Goal: Task Accomplishment & Management: Use online tool/utility

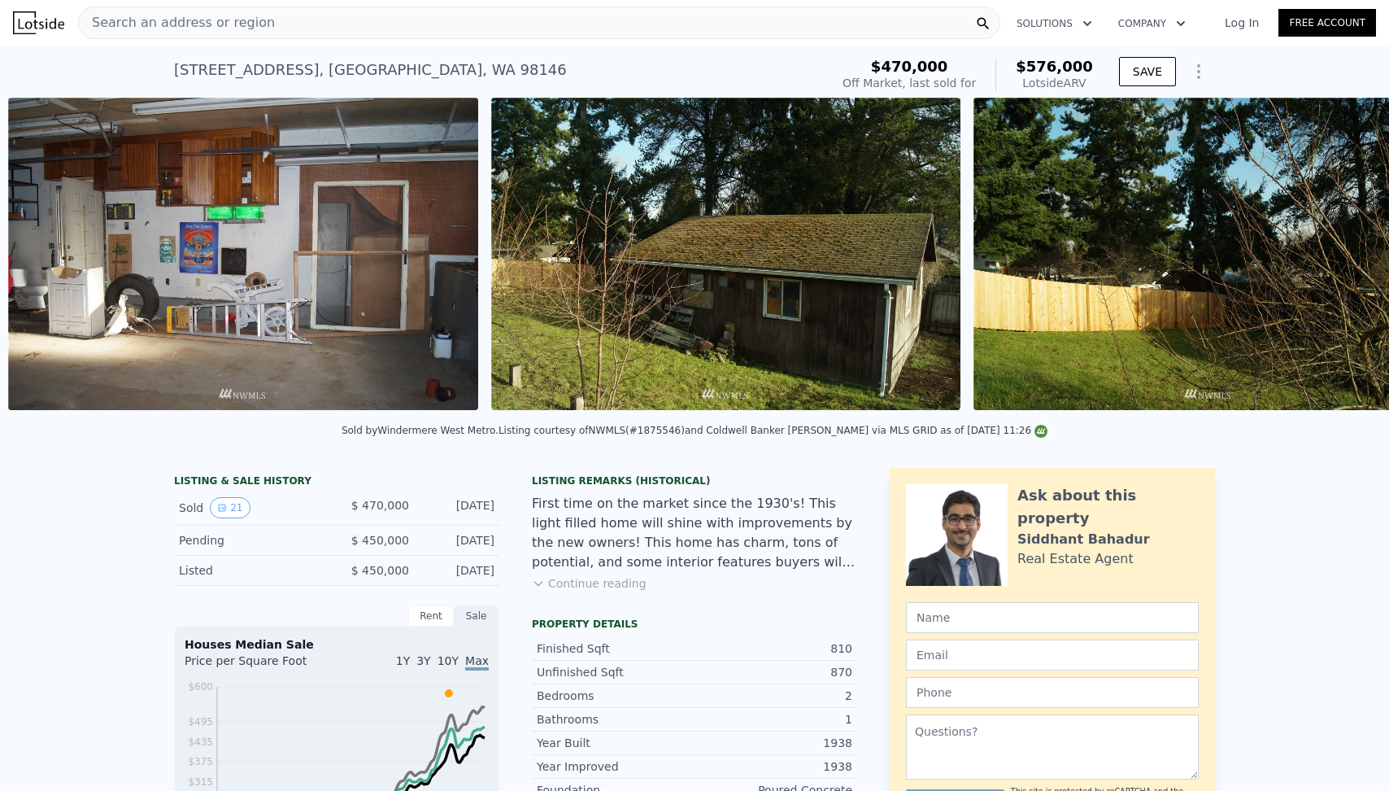
scroll to position [0, 7227]
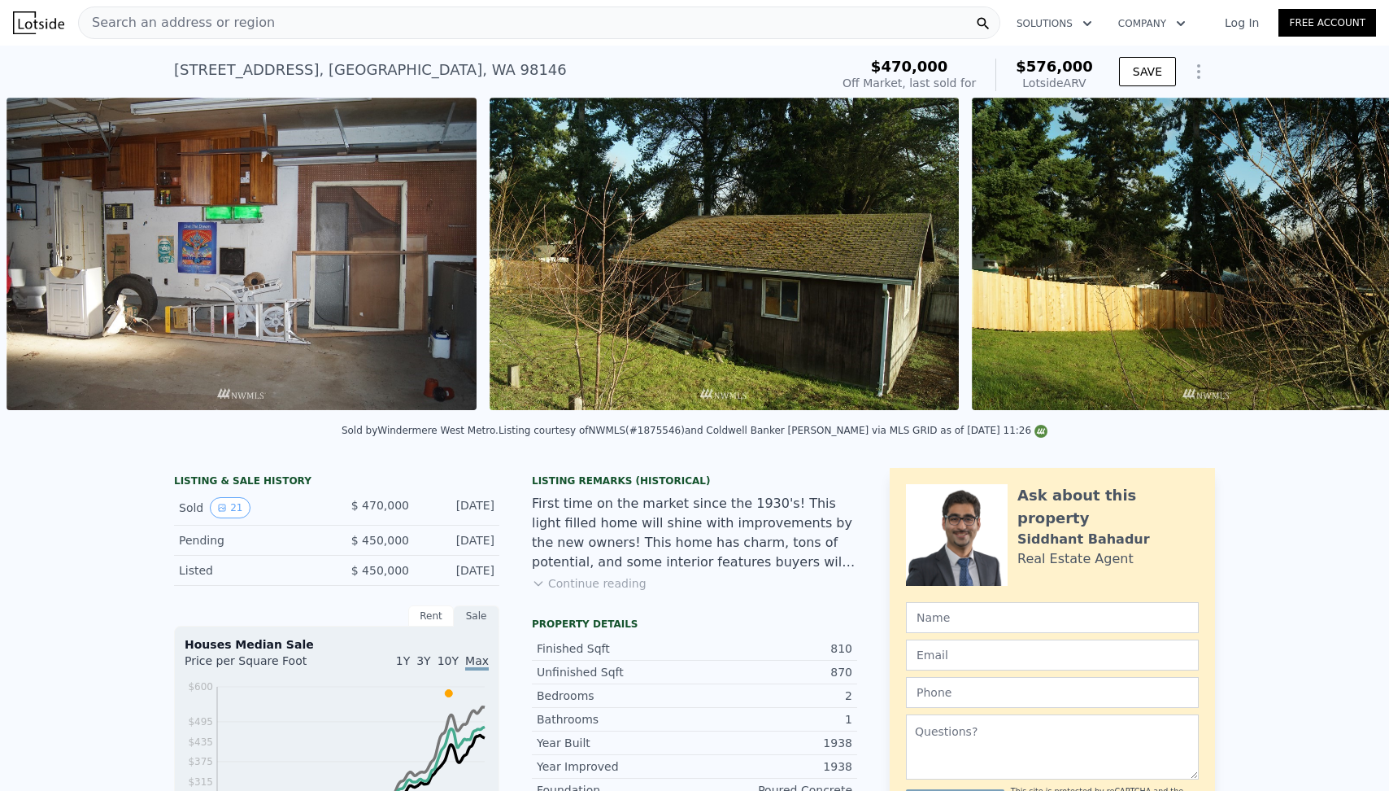
click at [1195, 71] on icon "Show Options" at bounding box center [1199, 72] width 20 height 20
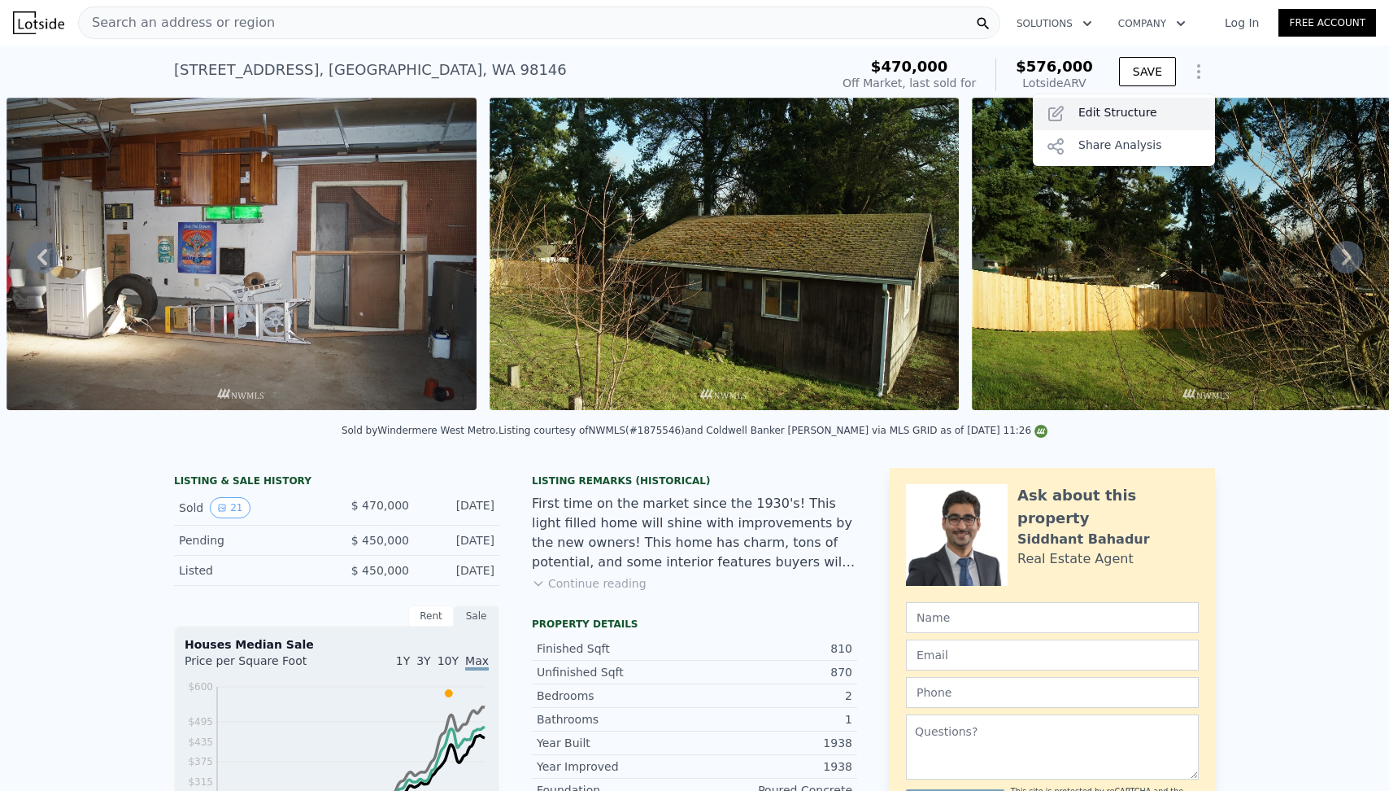
click at [1152, 106] on div "Edit Structure" at bounding box center [1124, 114] width 182 height 33
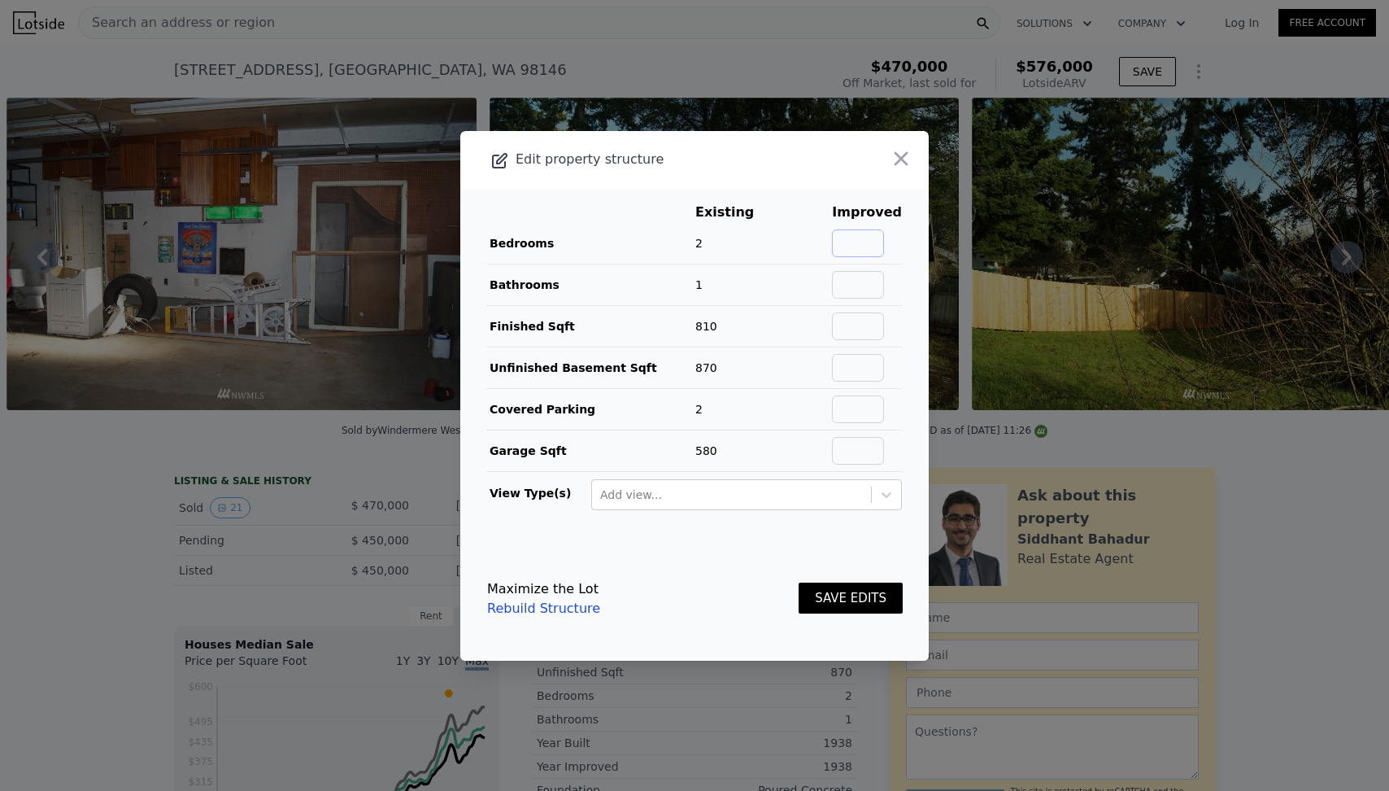
click at [859, 246] on input "text" at bounding box center [858, 243] width 52 height 28
type input "4"
click at [863, 289] on input "text" at bounding box center [858, 285] width 52 height 28
type input "2"
click at [847, 604] on button "SAVE EDITS" at bounding box center [851, 598] width 104 height 32
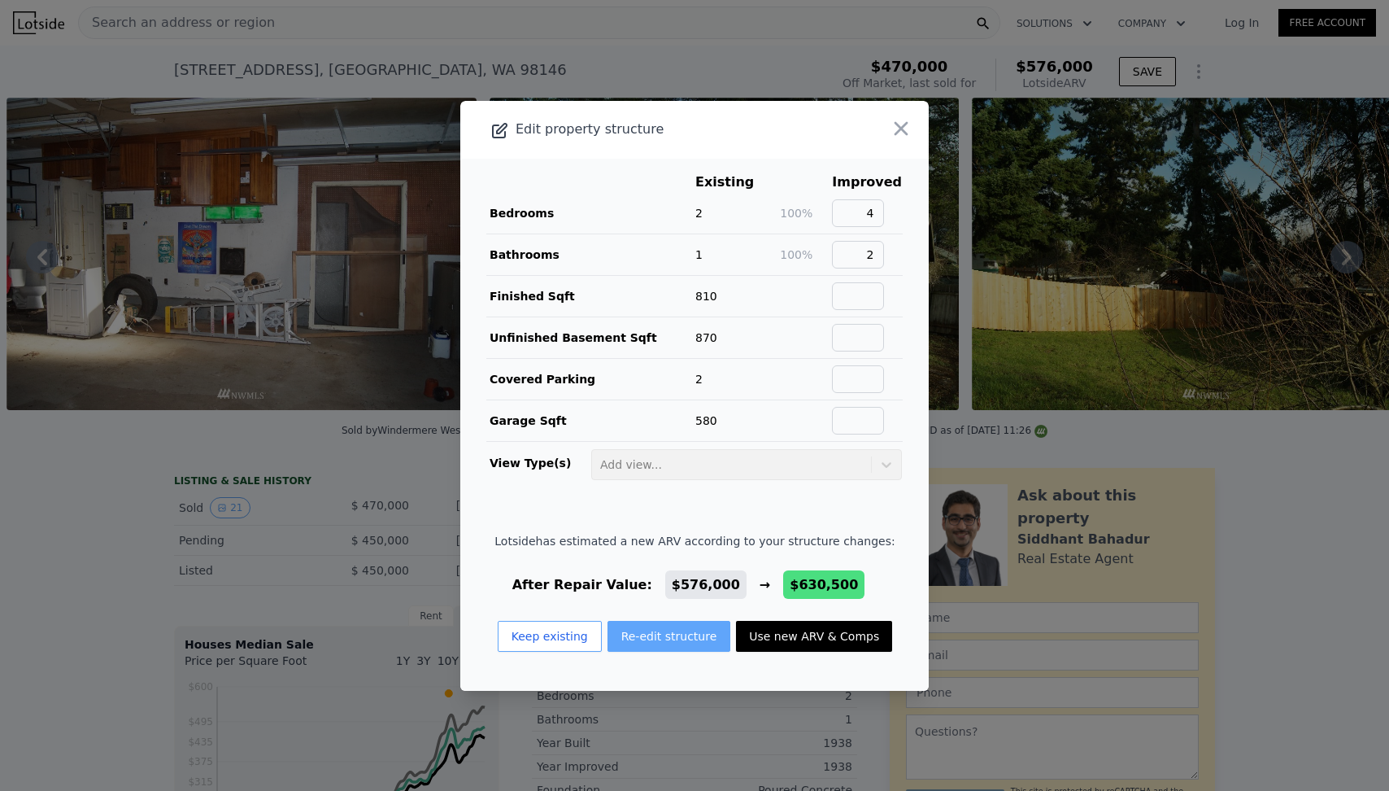
click at [660, 634] on button "Re-edit structure" at bounding box center [670, 636] width 124 height 31
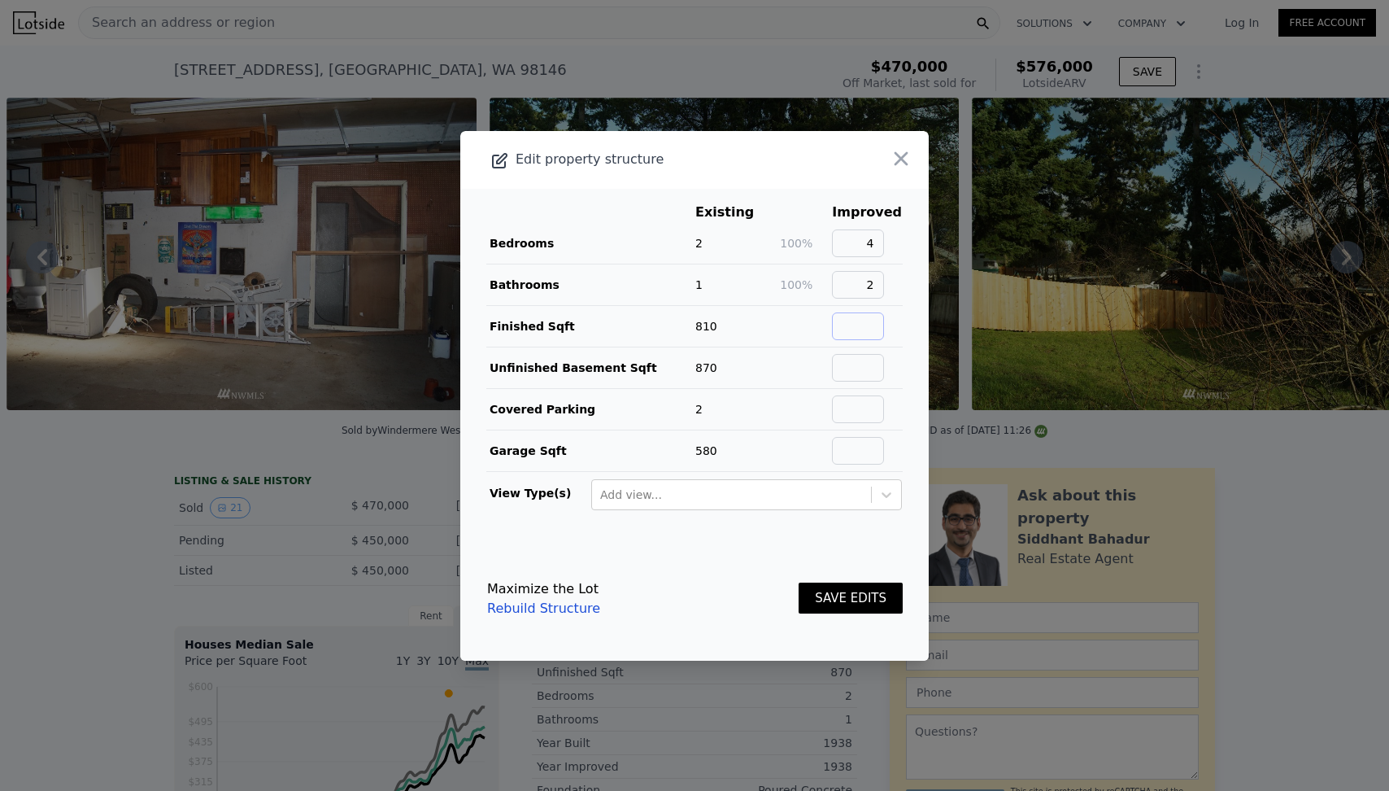
click at [876, 322] on input "text" at bounding box center [858, 326] width 52 height 28
type input "1820"
click at [826, 608] on button "SAVE EDITS" at bounding box center [851, 598] width 104 height 32
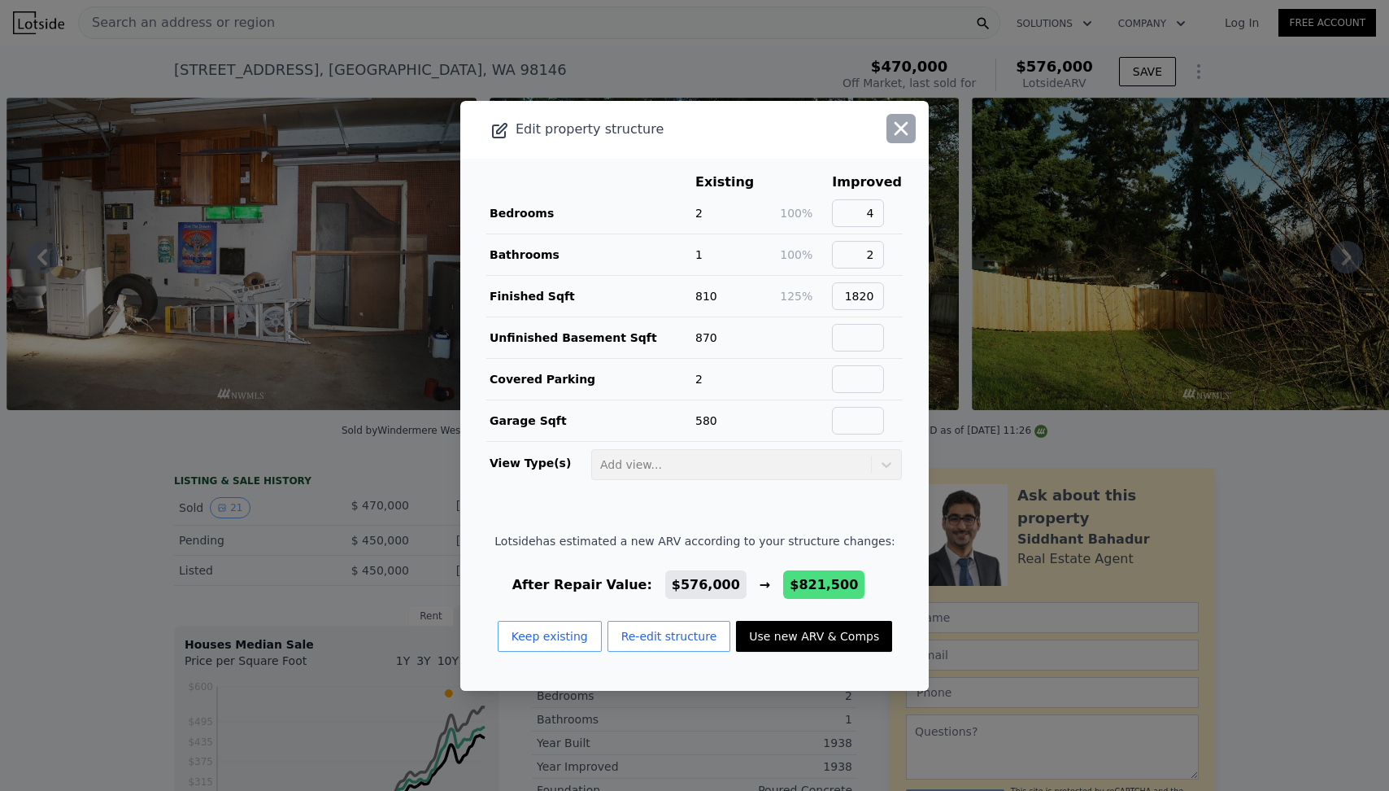
click at [907, 131] on icon "button" at bounding box center [901, 128] width 23 height 23
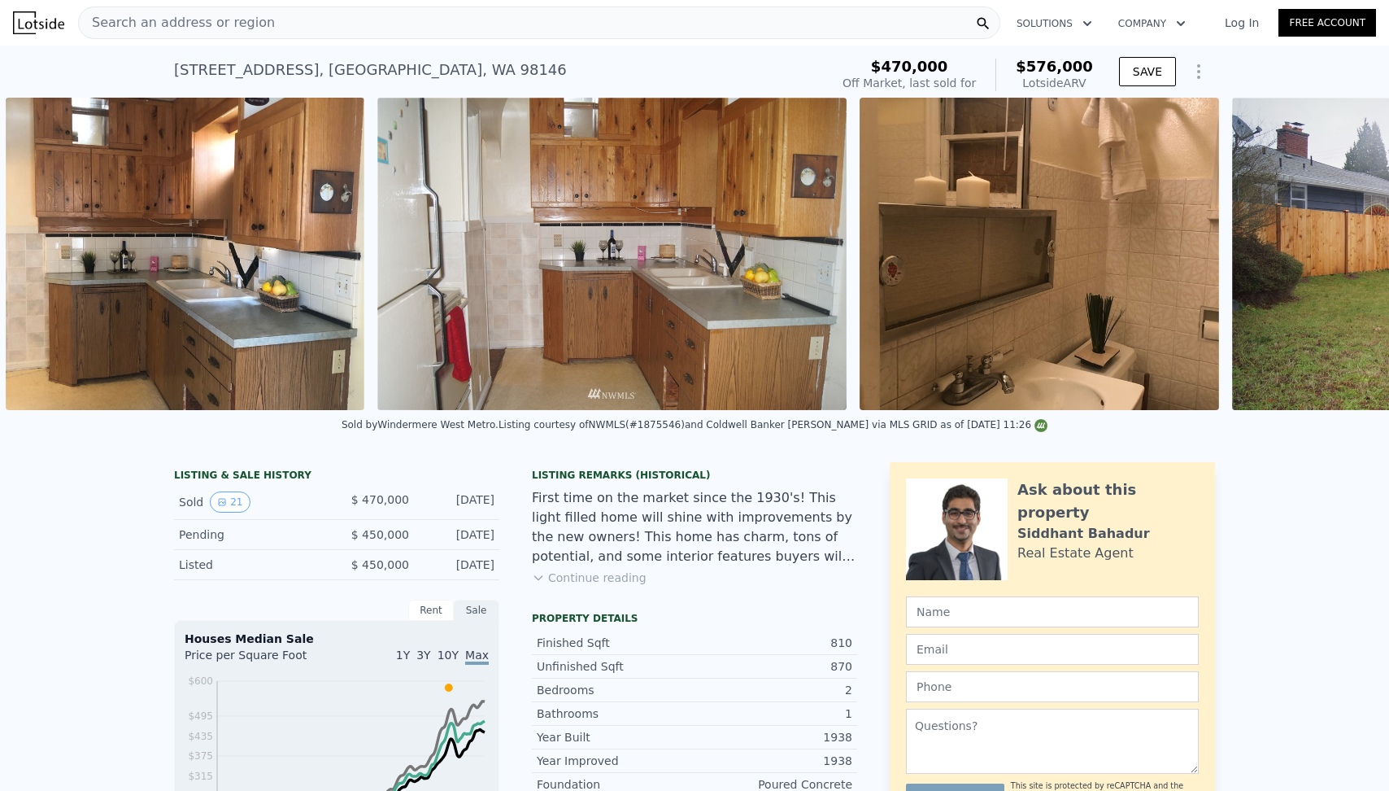
scroll to position [0, 4552]
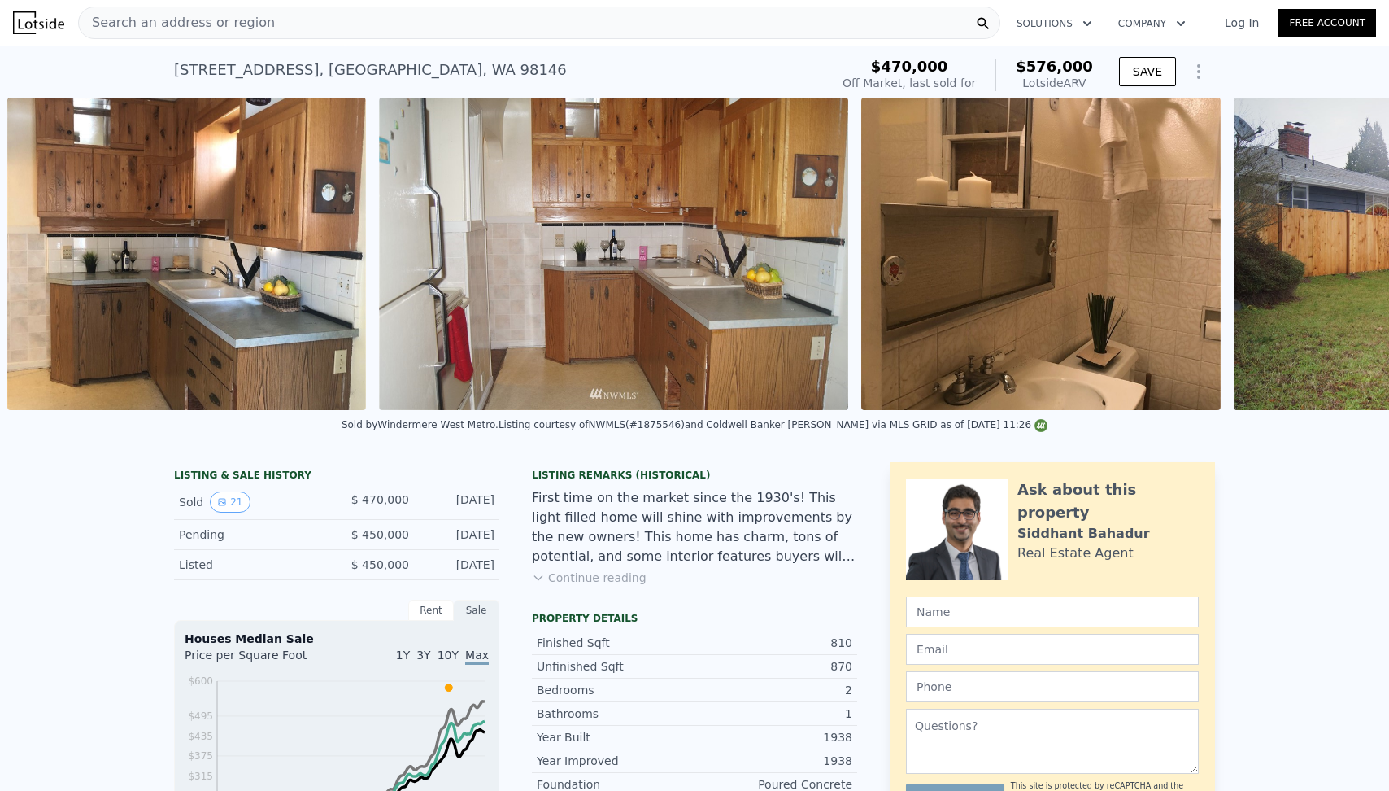
click at [635, 295] on img at bounding box center [613, 254] width 469 height 312
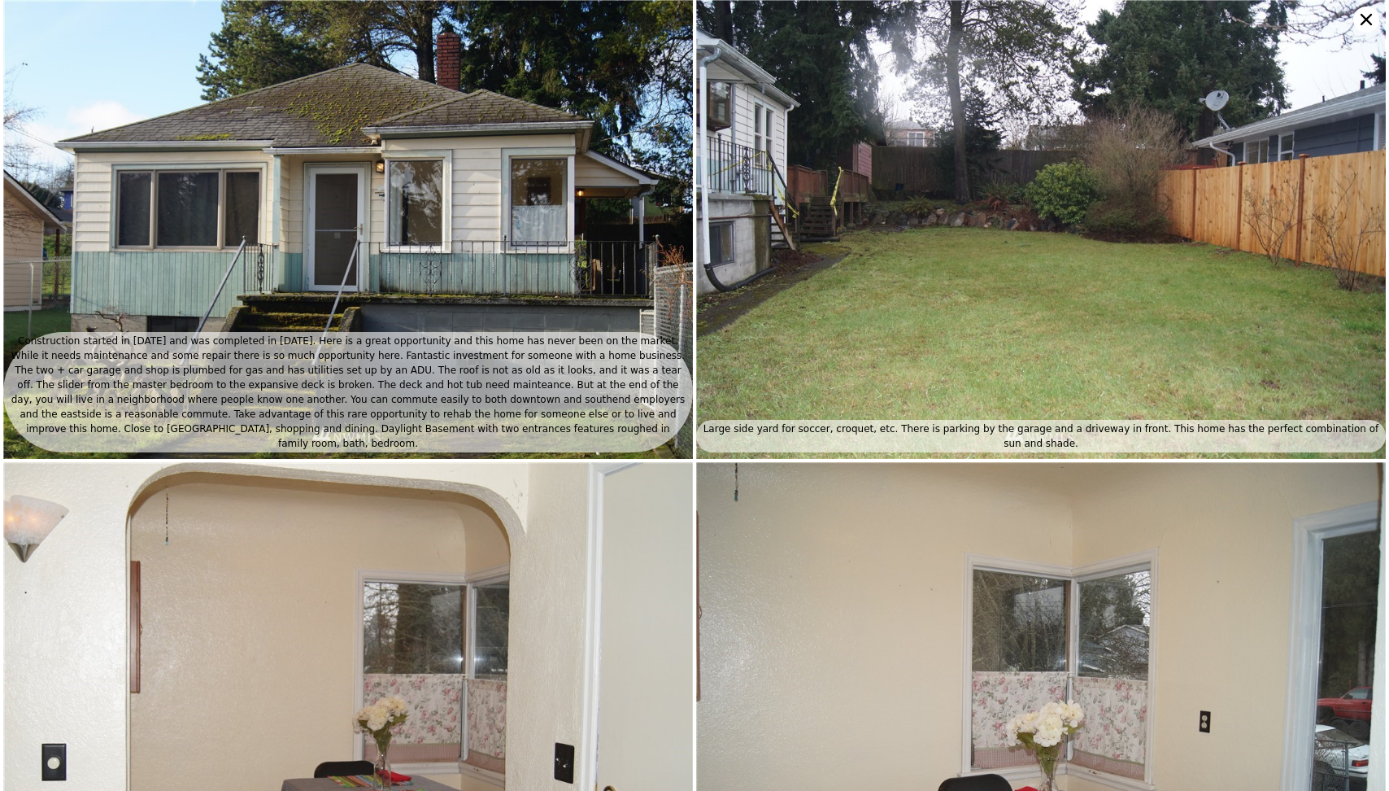
scroll to position [0, 0]
click at [474, 185] on img at bounding box center [348, 229] width 690 height 459
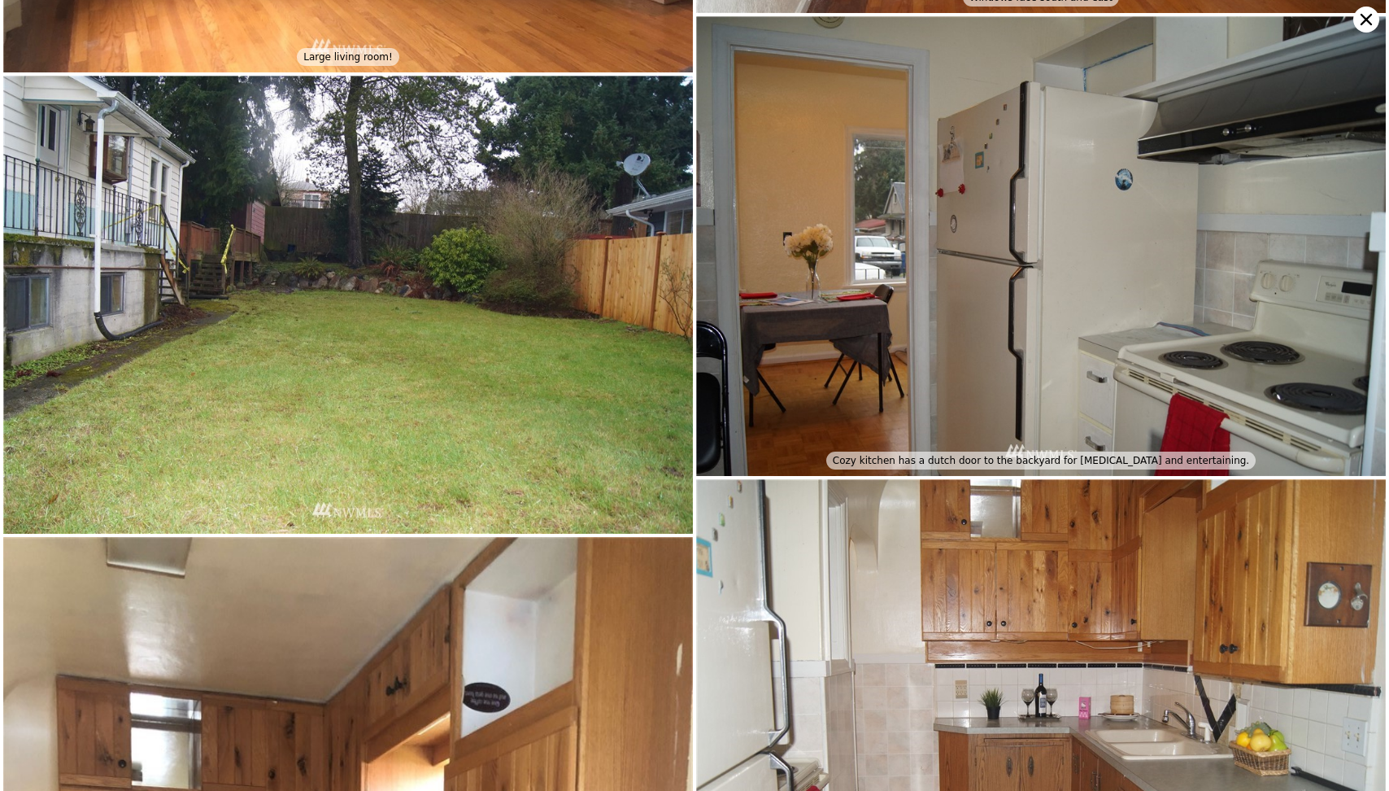
scroll to position [1385, 0]
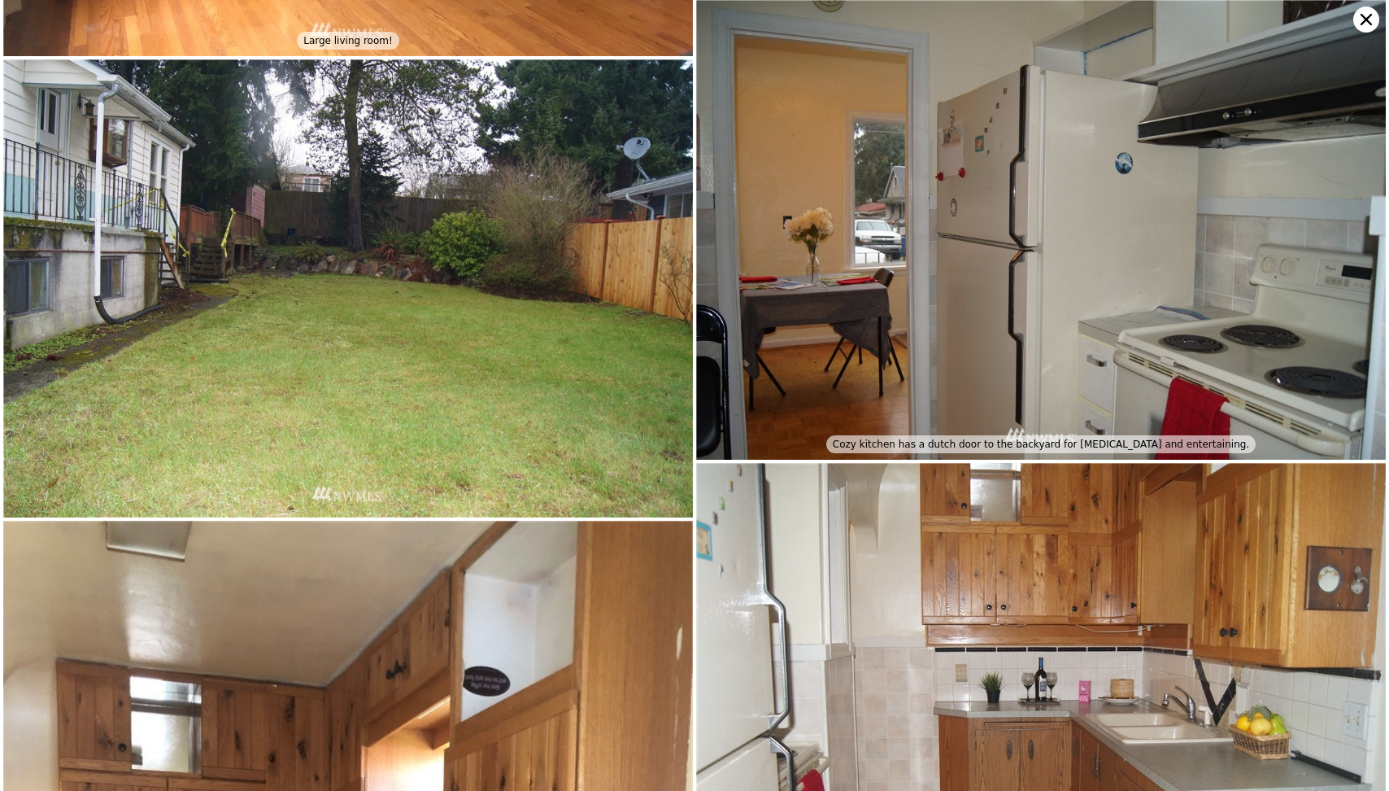
click at [979, 622] on img at bounding box center [1041, 693] width 690 height 460
click at [990, 568] on img at bounding box center [1041, 693] width 690 height 460
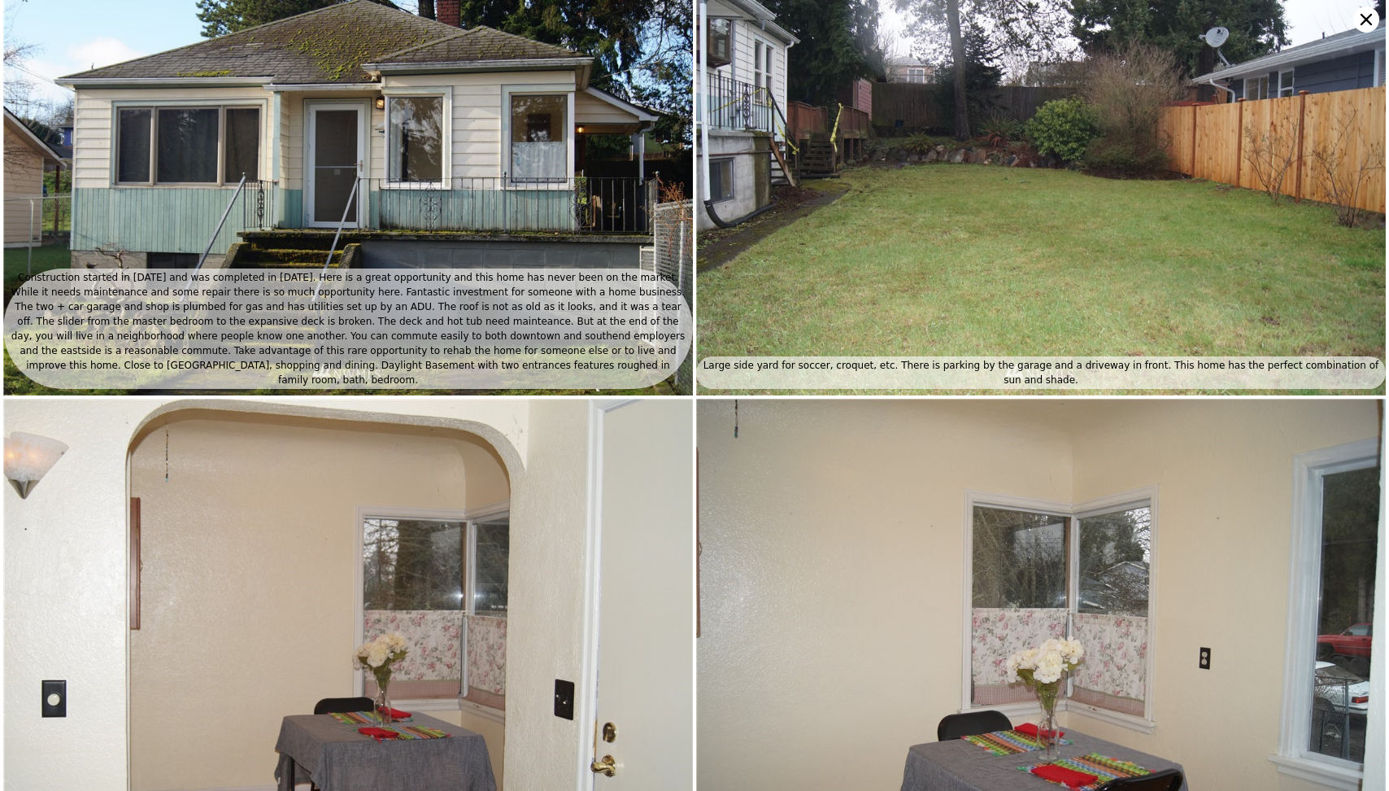
scroll to position [0, 0]
